Goal: Transaction & Acquisition: Obtain resource

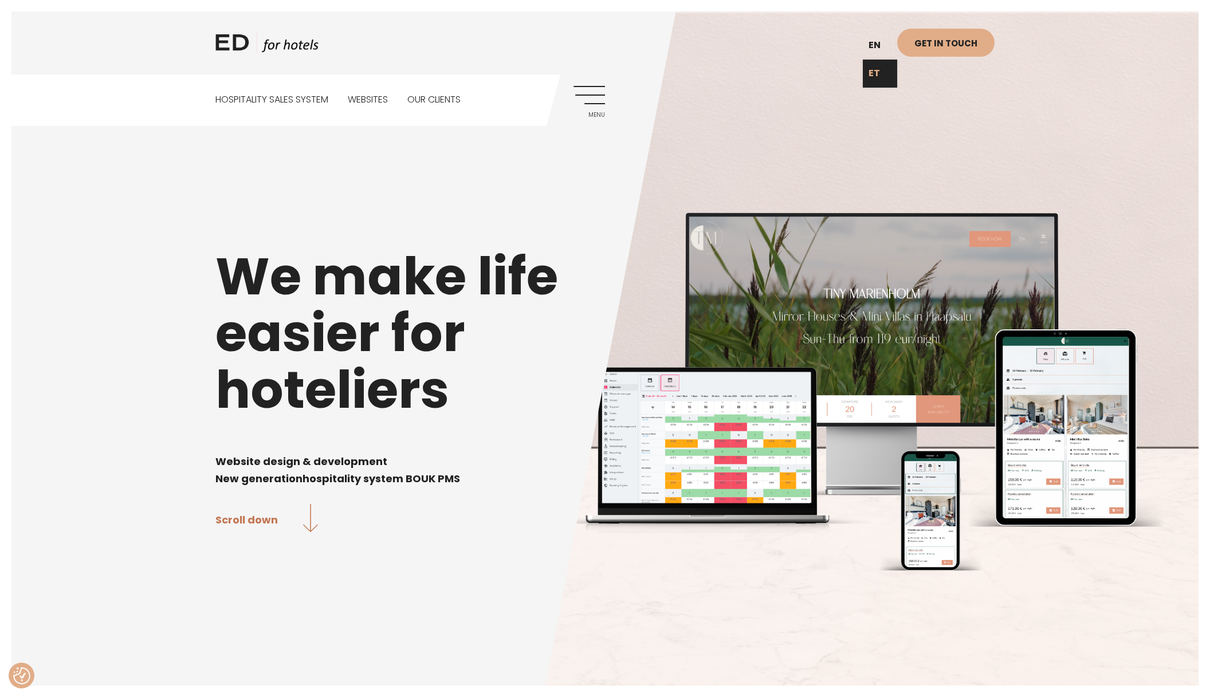
click at [878, 72] on link "ET" at bounding box center [879, 74] width 34 height 28
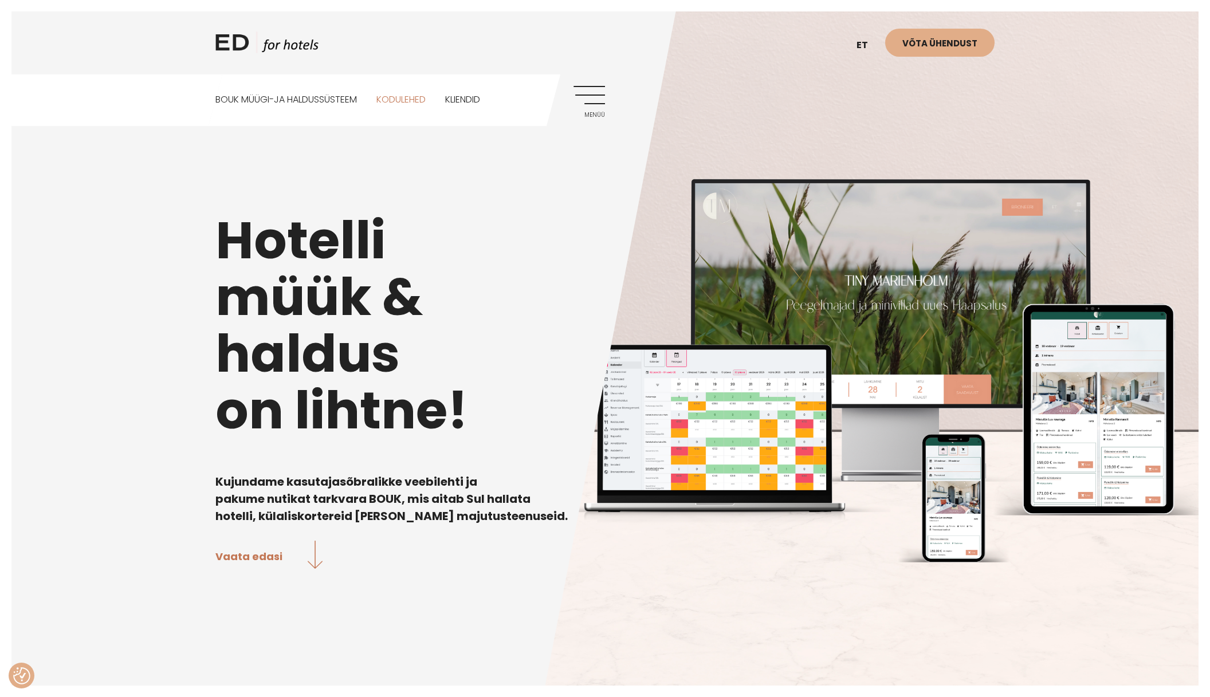
click at [419, 103] on link "Kodulehed" at bounding box center [400, 99] width 49 height 51
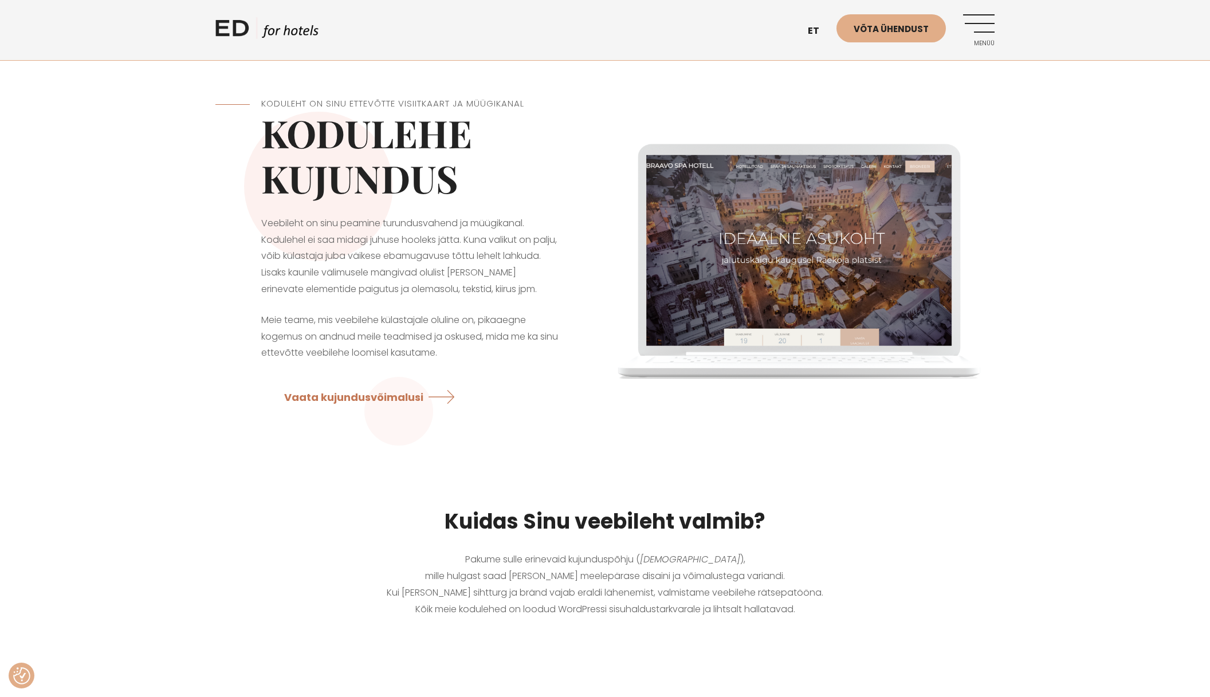
click at [254, 309] on div "Koduleht on Sinu ettevõtte visiitkaart ja müügikanal Kodulehe kujundus Veebileh…" at bounding box center [409, 257] width 389 height 377
click at [287, 228] on p "Veebileht on sinu peamine turundusvahend ja müügikanal. Kodulehel ei saa midagi…" at bounding box center [410, 256] width 298 height 82
click at [813, 59] on link "EN" at bounding box center [819, 59] width 34 height 28
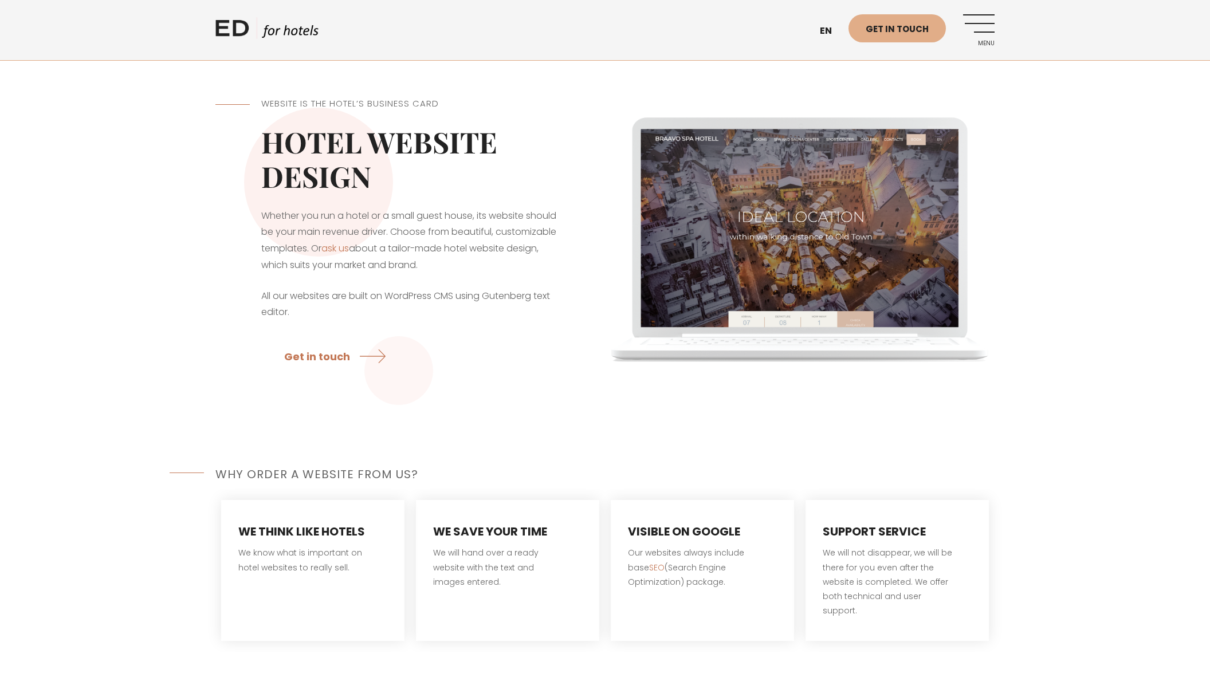
click at [973, 38] on link "Menu" at bounding box center [978, 29] width 31 height 31
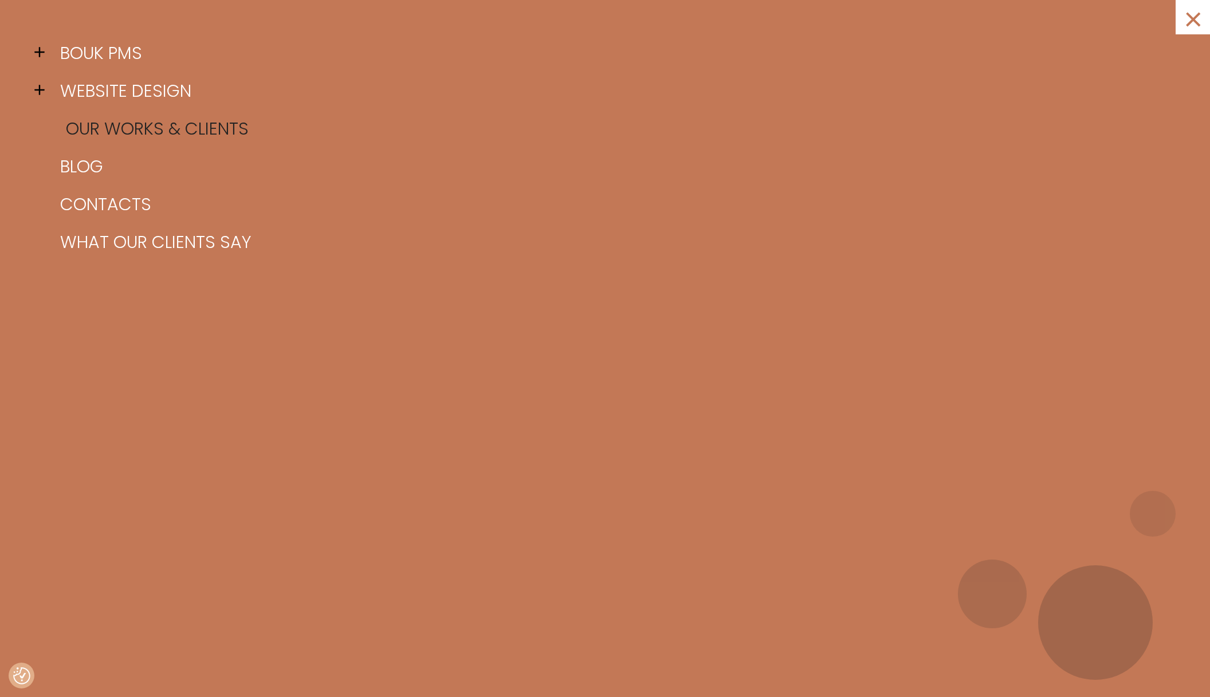
click at [97, 133] on link "Our works & clients" at bounding box center [619, 129] width 1124 height 38
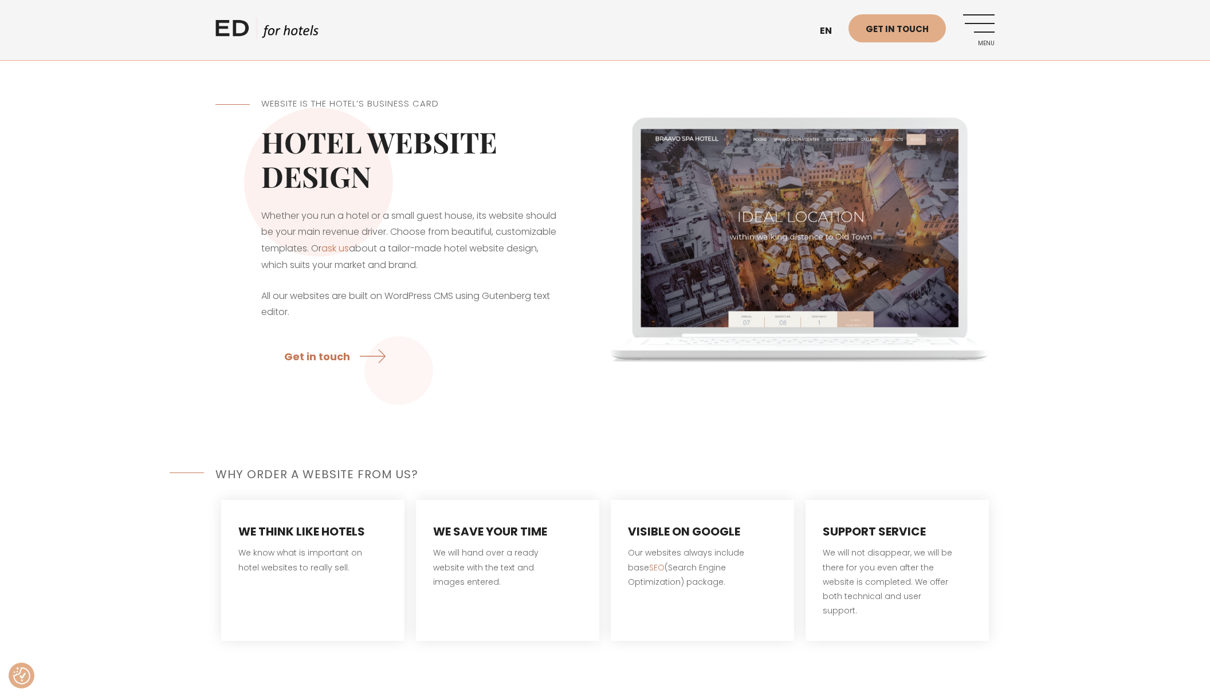
click at [977, 25] on link "Menu" at bounding box center [978, 29] width 31 height 31
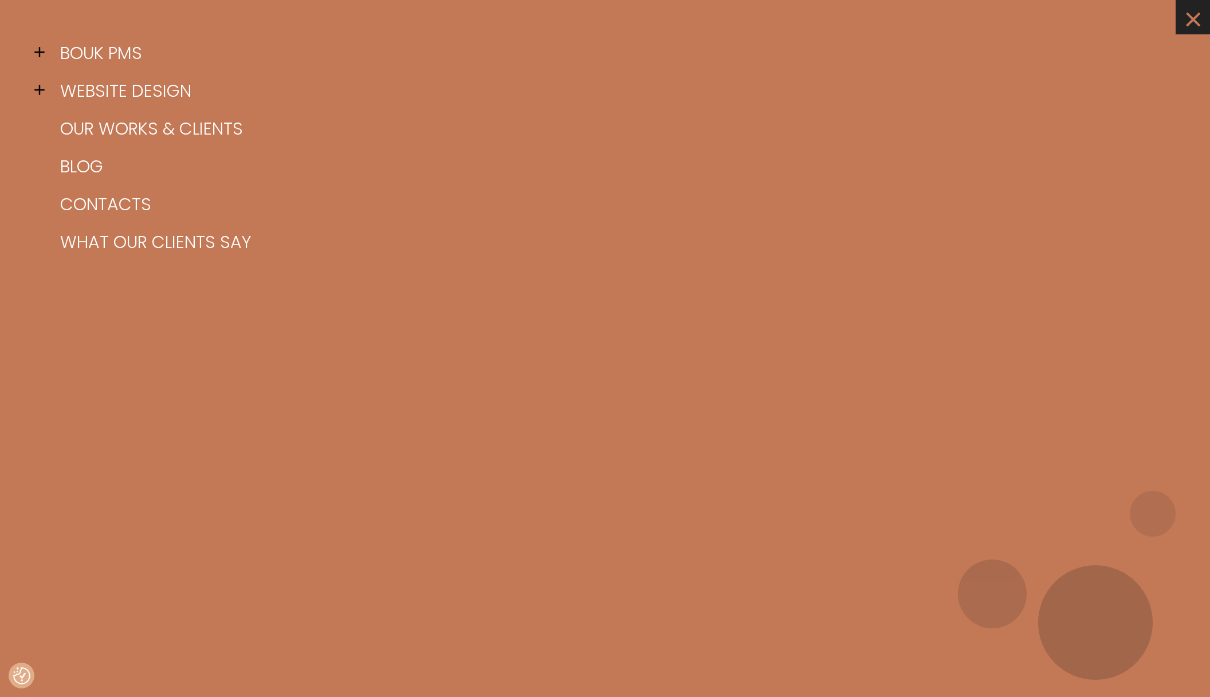
click at [1189, 17] on link "×" at bounding box center [1192, 17] width 34 height 34
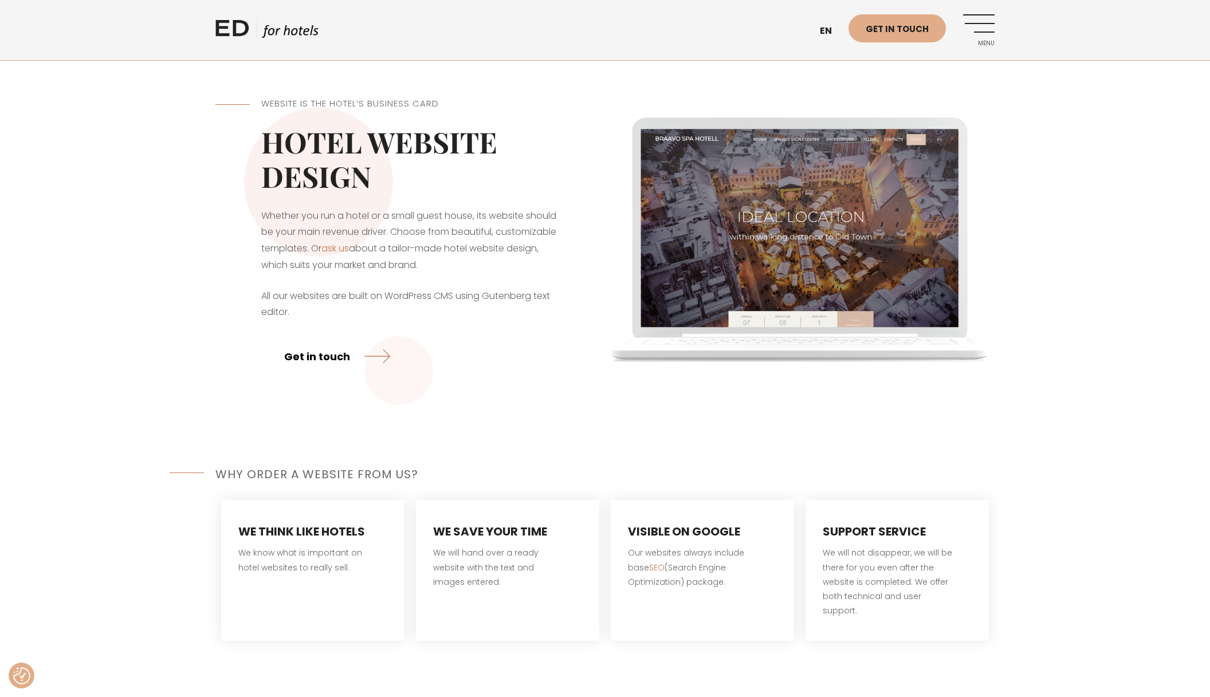
click at [381, 355] on link "Get in touch" at bounding box center [337, 356] width 106 height 30
